Goal: Task Accomplishment & Management: Complete application form

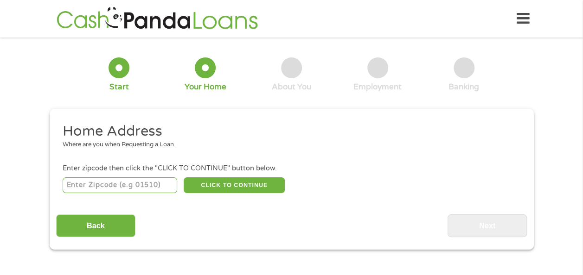
click at [134, 184] on input "number" at bounding box center [120, 186] width 115 height 16
type input "31801"
click at [231, 187] on button "CLICK TO CONTINUE" at bounding box center [234, 186] width 101 height 16
type input "31801"
type input "[GEOGRAPHIC_DATA]"
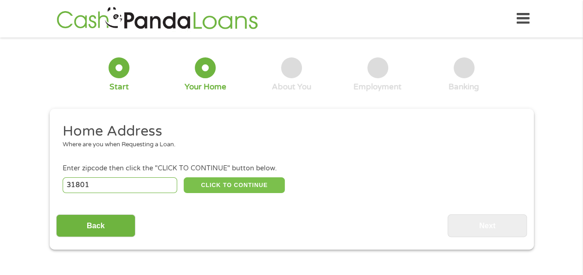
select select "[US_STATE]"
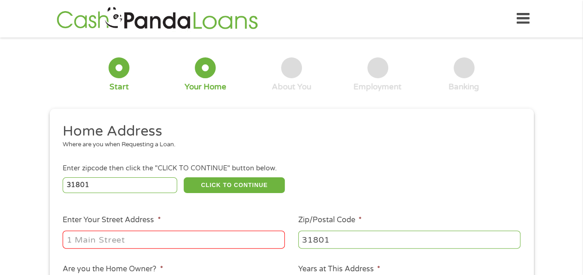
click at [169, 241] on input "Enter Your Street Address *" at bounding box center [174, 240] width 222 height 18
type input "[STREET_ADDRESS]"
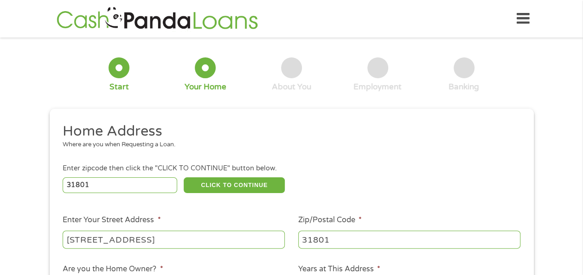
click at [580, 37] on header "Home Get Loan Offer How it works FAQs Blog Cash Loans Quick Loans Online Loans …" at bounding box center [291, 19] width 583 height 38
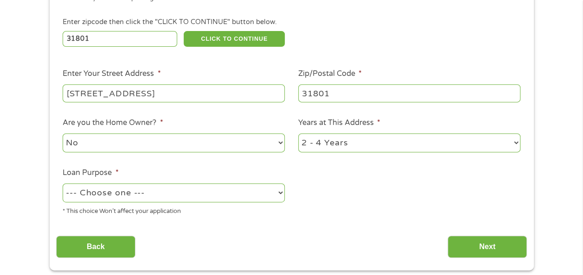
scroll to position [182, 0]
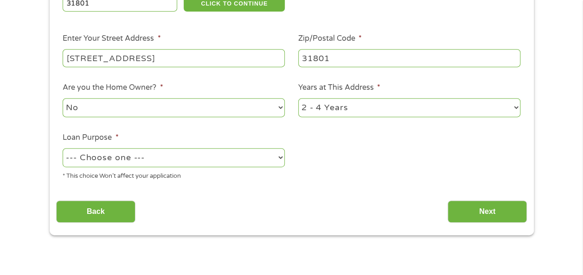
click at [145, 108] on select "No Yes" at bounding box center [174, 107] width 222 height 19
click at [63, 99] on select "No Yes" at bounding box center [174, 107] width 222 height 19
click at [164, 159] on select "--- Choose one --- Pay Bills Debt Consolidation Home Improvement Major Purchase…" at bounding box center [174, 157] width 222 height 19
select select "shorttermcash"
click at [63, 149] on select "--- Choose one --- Pay Bills Debt Consolidation Home Improvement Major Purchase…" at bounding box center [174, 157] width 222 height 19
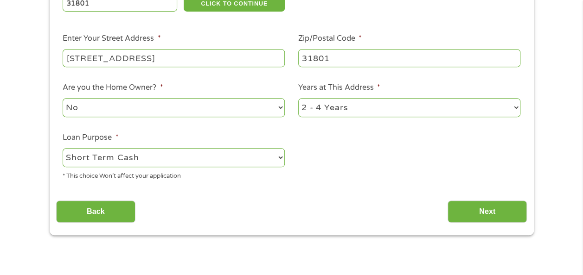
click at [403, 107] on select "1 Year or less 1 - 2 Years 2 - 4 Years Over 4 Years" at bounding box center [409, 107] width 222 height 19
click at [298, 99] on select "1 Year or less 1 - 2 Years 2 - 4 Years Over 4 Years" at bounding box center [409, 107] width 222 height 19
click at [495, 204] on div "Back Next" at bounding box center [291, 208] width 471 height 29
click at [495, 204] on input "Next" at bounding box center [486, 212] width 79 height 23
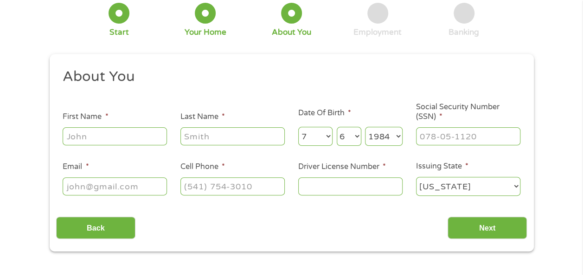
scroll to position [0, 0]
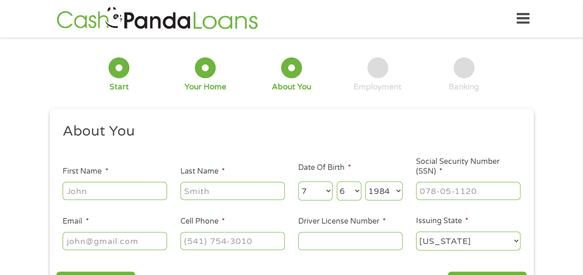
drag, startPoint x: 101, startPoint y: 198, endPoint x: 108, endPoint y: 191, distance: 9.9
click at [101, 198] on input "First Name *" at bounding box center [115, 191] width 104 height 18
type input "[PERSON_NAME]"
type input "Warner jr"
type input "[EMAIL_ADDRESS][DOMAIN_NAME]"
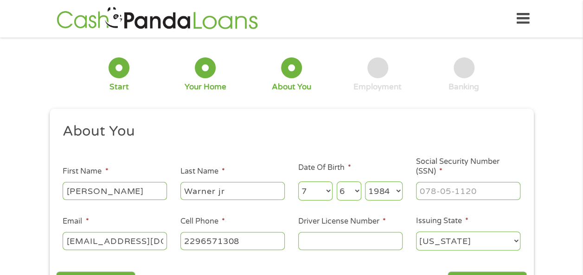
type input "[PHONE_NUMBER]"
drag, startPoint x: 323, startPoint y: 230, endPoint x: 324, endPoint y: 238, distance: 7.9
click at [322, 236] on li "Driver License Number *" at bounding box center [350, 234] width 118 height 36
click at [333, 239] on input "Driver License Number *" at bounding box center [350, 241] width 104 height 18
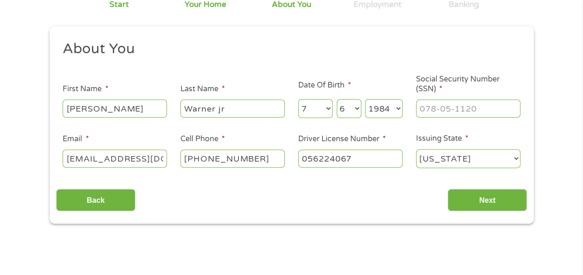
scroll to position [154, 0]
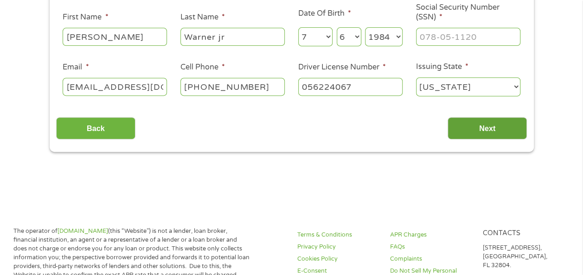
type input "056224067"
click at [494, 128] on input "Next" at bounding box center [486, 128] width 79 height 23
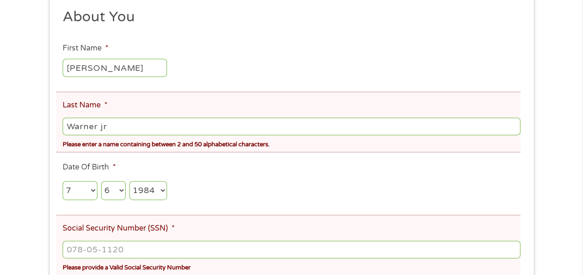
scroll to position [152, 0]
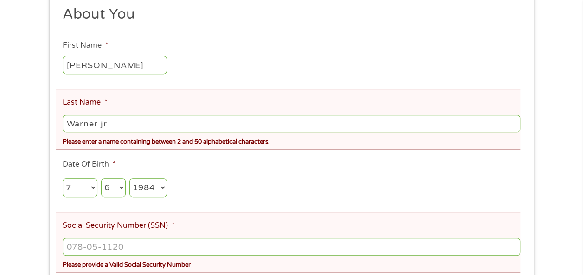
click at [85, 121] on input "Warner jr" at bounding box center [291, 124] width 457 height 18
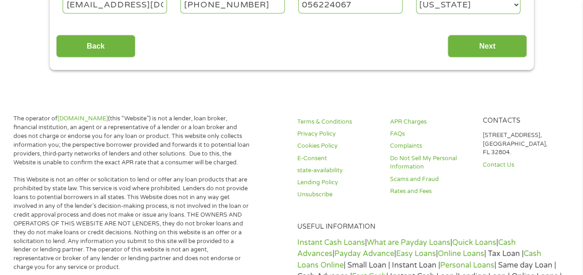
scroll to position [457, 0]
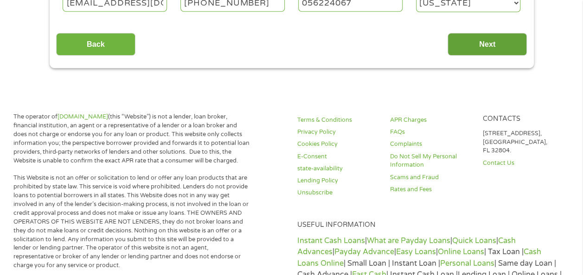
type input "Warner"
click at [503, 39] on input "Next" at bounding box center [486, 44] width 79 height 23
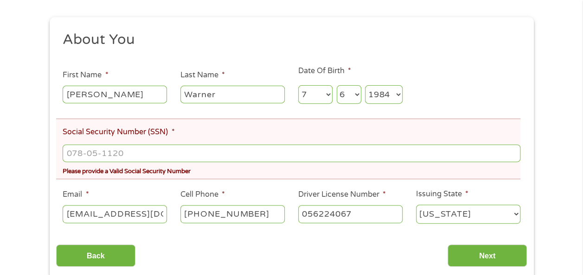
scroll to position [179, 0]
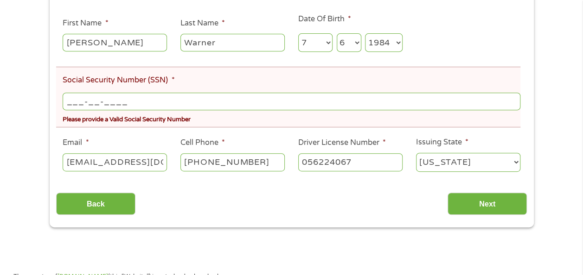
click at [70, 105] on input "___-__-____" at bounding box center [291, 102] width 457 height 18
type input "254-63-5588"
click at [463, 201] on input "Next" at bounding box center [486, 204] width 79 height 23
click at [477, 206] on input "Next" at bounding box center [486, 204] width 79 height 23
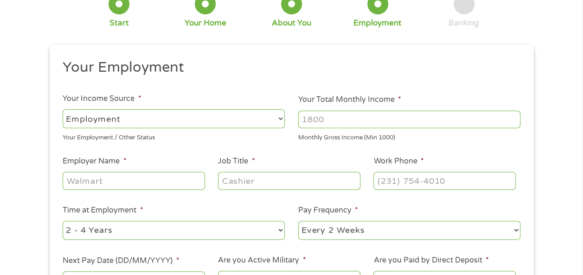
scroll to position [0, 0]
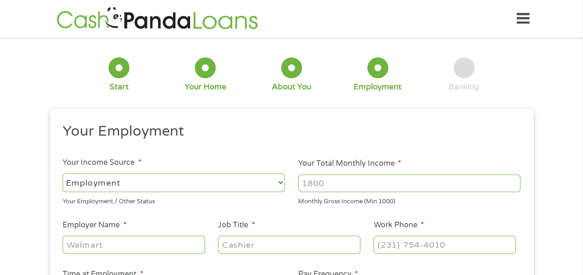
click at [238, 179] on select "--- Choose one --- Employment [DEMOGRAPHIC_DATA] Benefits" at bounding box center [174, 182] width 222 height 19
click at [322, 182] on input "Your Total Monthly Income *" at bounding box center [409, 184] width 222 height 18
click at [324, 182] on input "Your Total Monthly Income *" at bounding box center [409, 184] width 222 height 18
type input "3450"
click at [142, 249] on input "Employer Name *" at bounding box center [134, 245] width 142 height 18
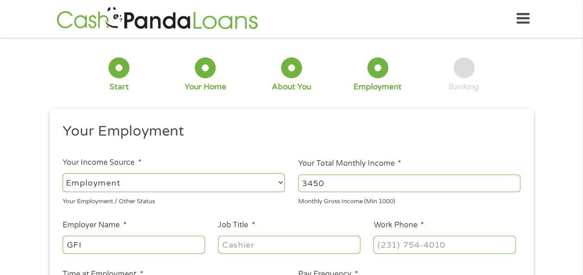
type input "GFI"
click at [303, 253] on input "Job Title *" at bounding box center [289, 245] width 142 height 18
type input "Insurance agent"
click at [407, 247] on input "(___) ___-____" at bounding box center [444, 245] width 142 height 18
type input "[PHONE_NUMBER]"
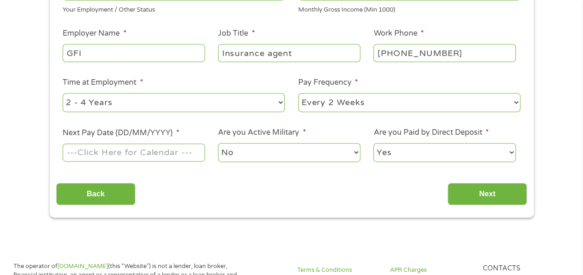
scroll to position [224, 0]
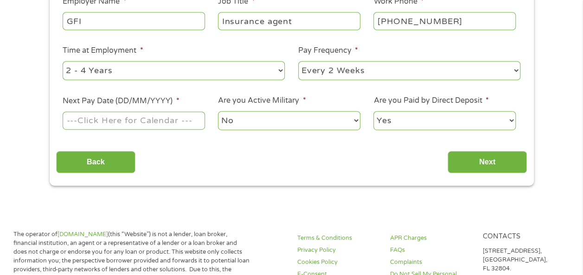
click at [187, 70] on select "--- Choose one --- 1 Year or less 1 - 2 Years 2 - 4 Years Over 4 Years" at bounding box center [174, 70] width 222 height 19
select select "12months"
click at [63, 61] on select "--- Choose one --- 1 Year or less 1 - 2 Years 2 - 4 Years Over 4 Years" at bounding box center [174, 70] width 222 height 19
click at [167, 121] on input "Next Pay Date (DD/MM/YYYY) *" at bounding box center [134, 121] width 142 height 18
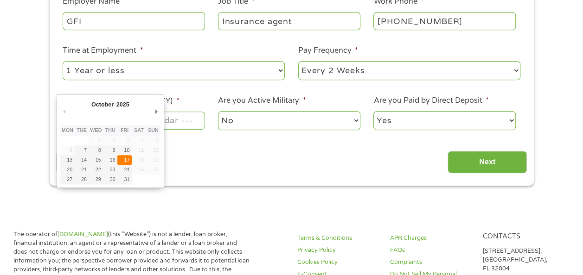
type input "[DATE]"
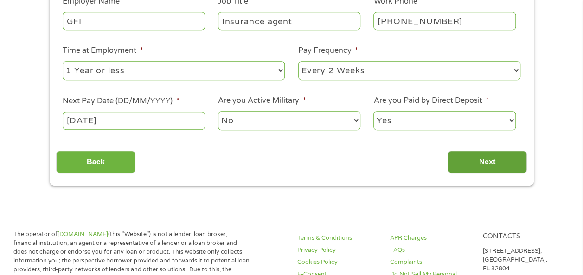
click at [483, 163] on input "Next" at bounding box center [486, 162] width 79 height 23
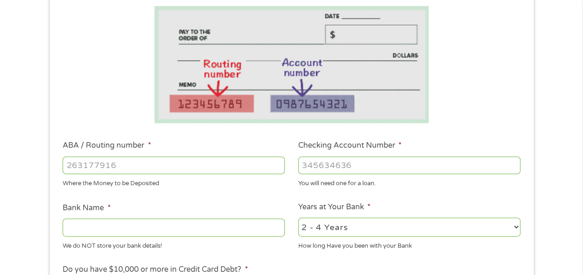
scroll to position [192, 0]
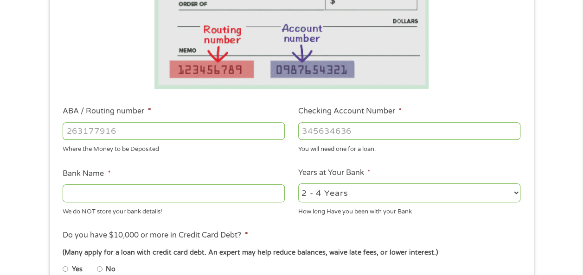
click at [154, 122] on input "ABA / Routing number *" at bounding box center [174, 131] width 222 height 18
type input "061000052"
type input "BANK OF AMERICA NA"
type input "061000052"
click at [337, 128] on input "Checking Account Number *" at bounding box center [409, 131] width 222 height 18
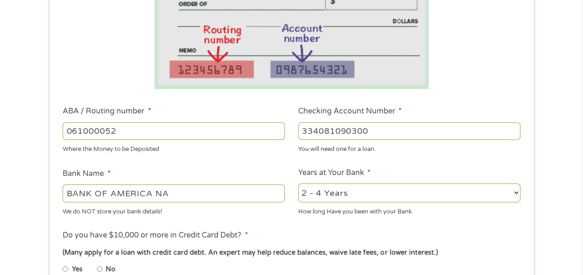
type input "334081090300"
click at [410, 188] on select "2 - 4 Years 6 - 12 Months 1 - 2 Years Over 4 Years" at bounding box center [409, 193] width 222 height 19
select select "12months"
click at [298, 184] on select "2 - 4 Years 6 - 12 Months 1 - 2 Years Over 4 Years" at bounding box center [409, 193] width 222 height 19
drag, startPoint x: 582, startPoint y: 63, endPoint x: 586, endPoint y: 75, distance: 12.3
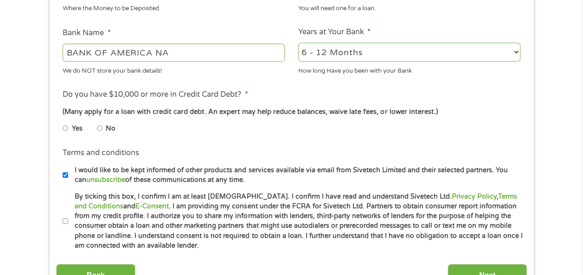
scroll to position [335, 0]
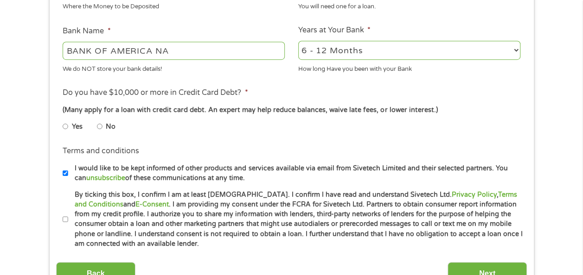
click at [575, 104] on div "1 Start 2 Your Home 3 About You 4 Employment 5 Banking 6 This field is hidden w…" at bounding box center [291, 3] width 583 height 588
click at [105, 128] on li "No" at bounding box center [113, 127] width 33 height 18
click at [102, 127] on li "No" at bounding box center [113, 127] width 33 height 18
click at [98, 127] on input "No" at bounding box center [100, 126] width 6 height 15
radio input "true"
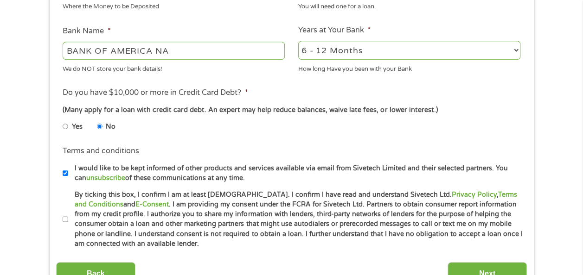
click at [65, 217] on input "By ticking this box, I confirm I am at least [DEMOGRAPHIC_DATA]. I confirm I ha…" at bounding box center [66, 219] width 6 height 15
checkbox input "true"
click at [485, 266] on input "Next" at bounding box center [486, 273] width 79 height 23
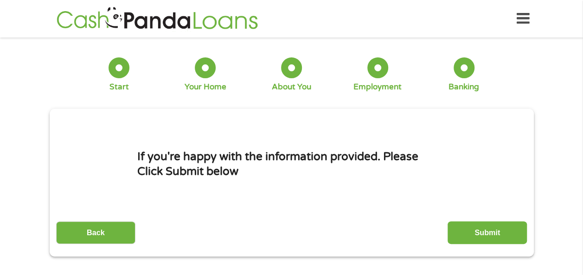
scroll to position [0, 0]
click at [503, 232] on input "Submit" at bounding box center [486, 233] width 79 height 23
